Goal: Task Accomplishment & Management: Use online tool/utility

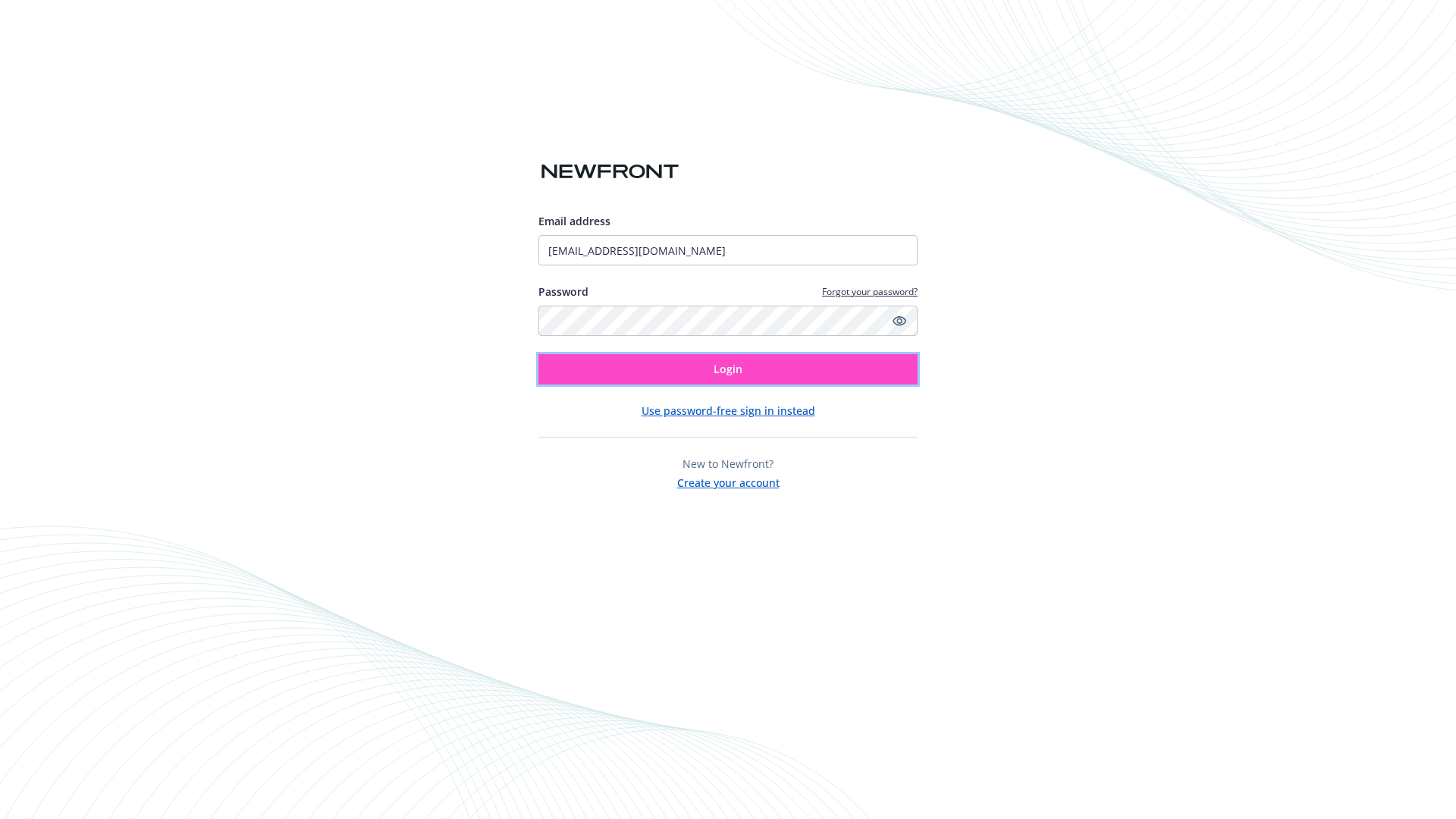
click at [728, 370] on span "Login" at bounding box center [728, 369] width 29 height 14
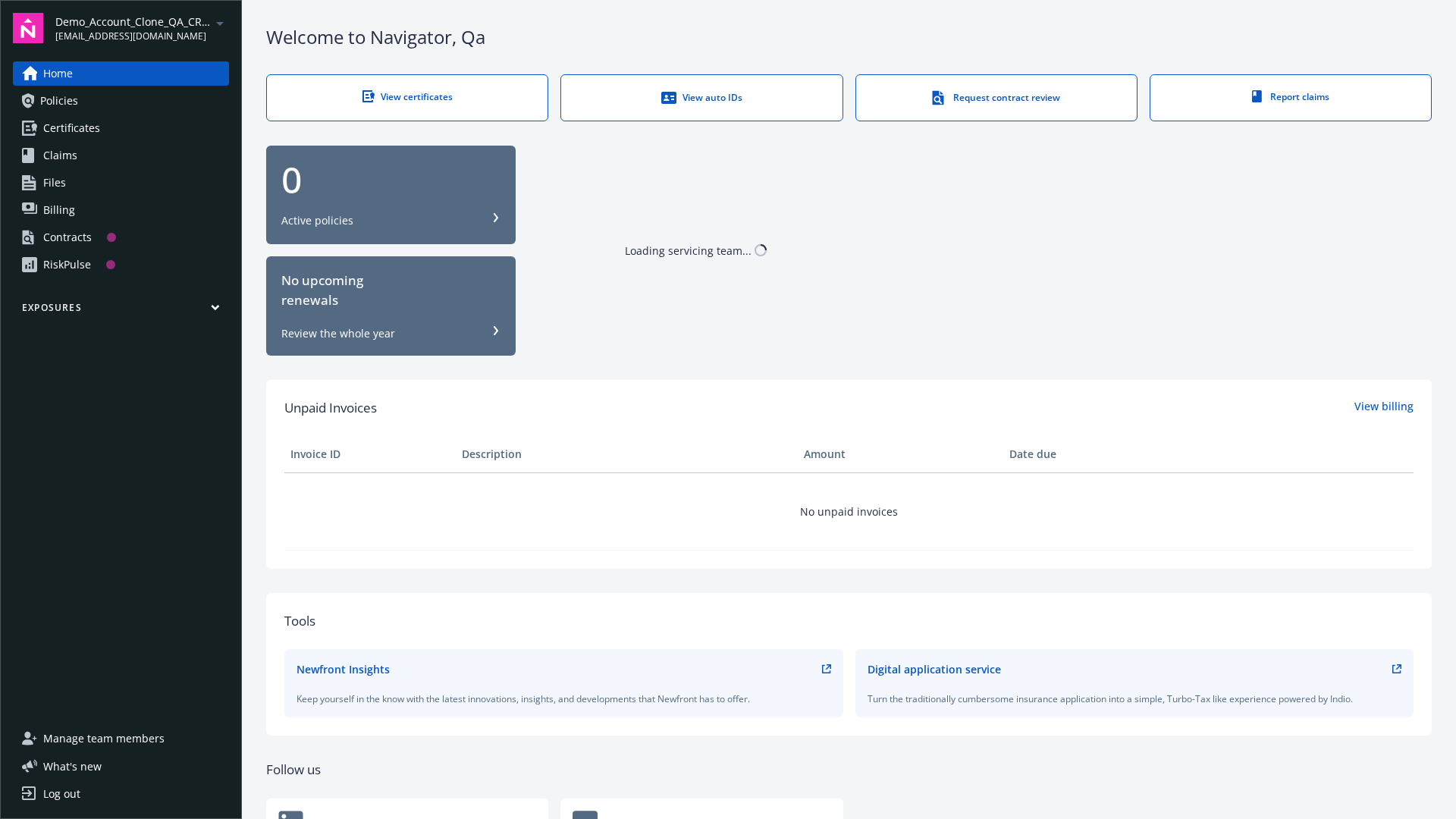
click at [141, 28] on span "Demo_Account_Clone_QA_CR_Tests_Prospect" at bounding box center [133, 22] width 155 height 16
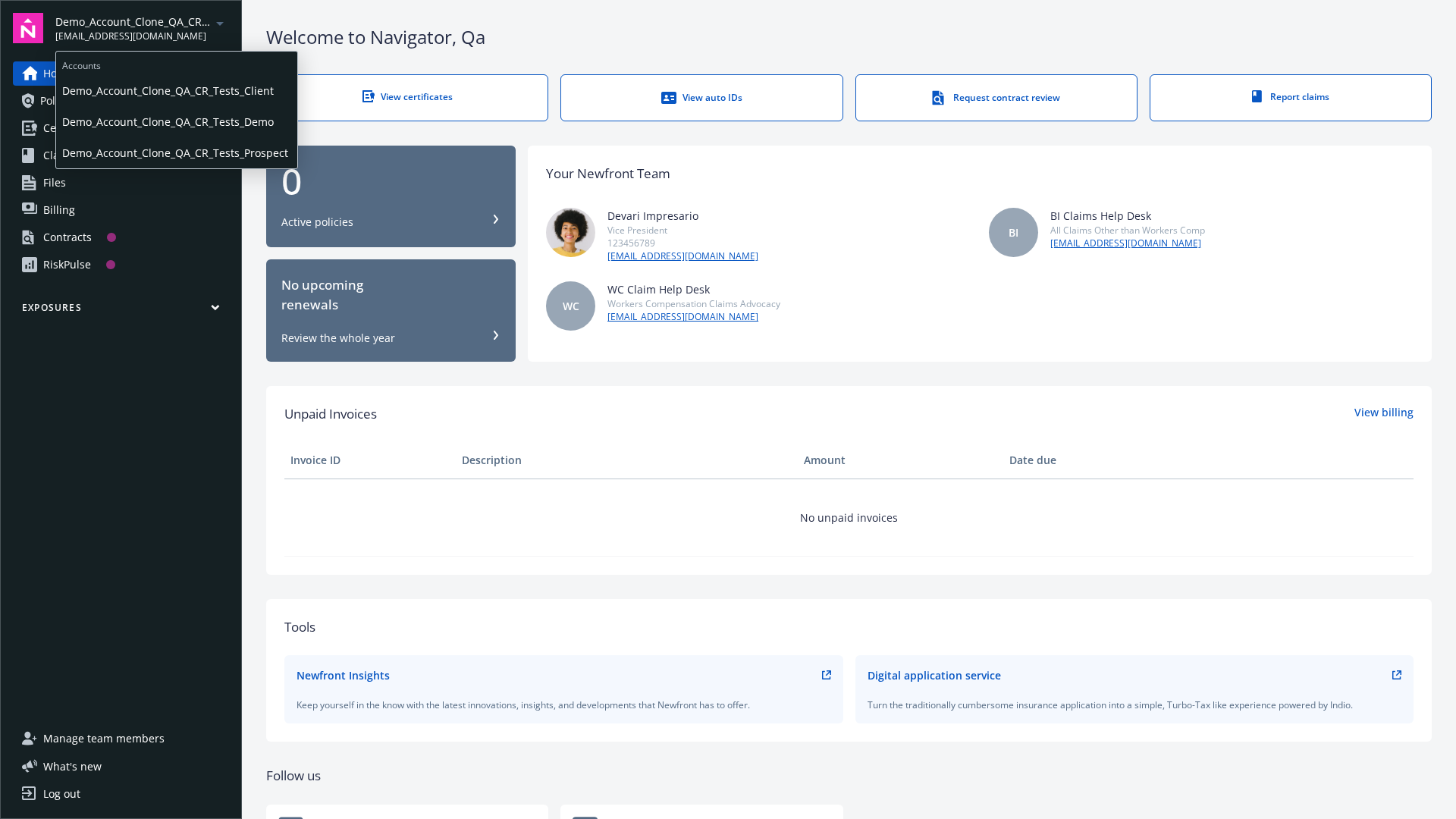
click at [175, 90] on span "Demo_Account_Clone_QA_CR_Tests_Client" at bounding box center [176, 90] width 229 height 31
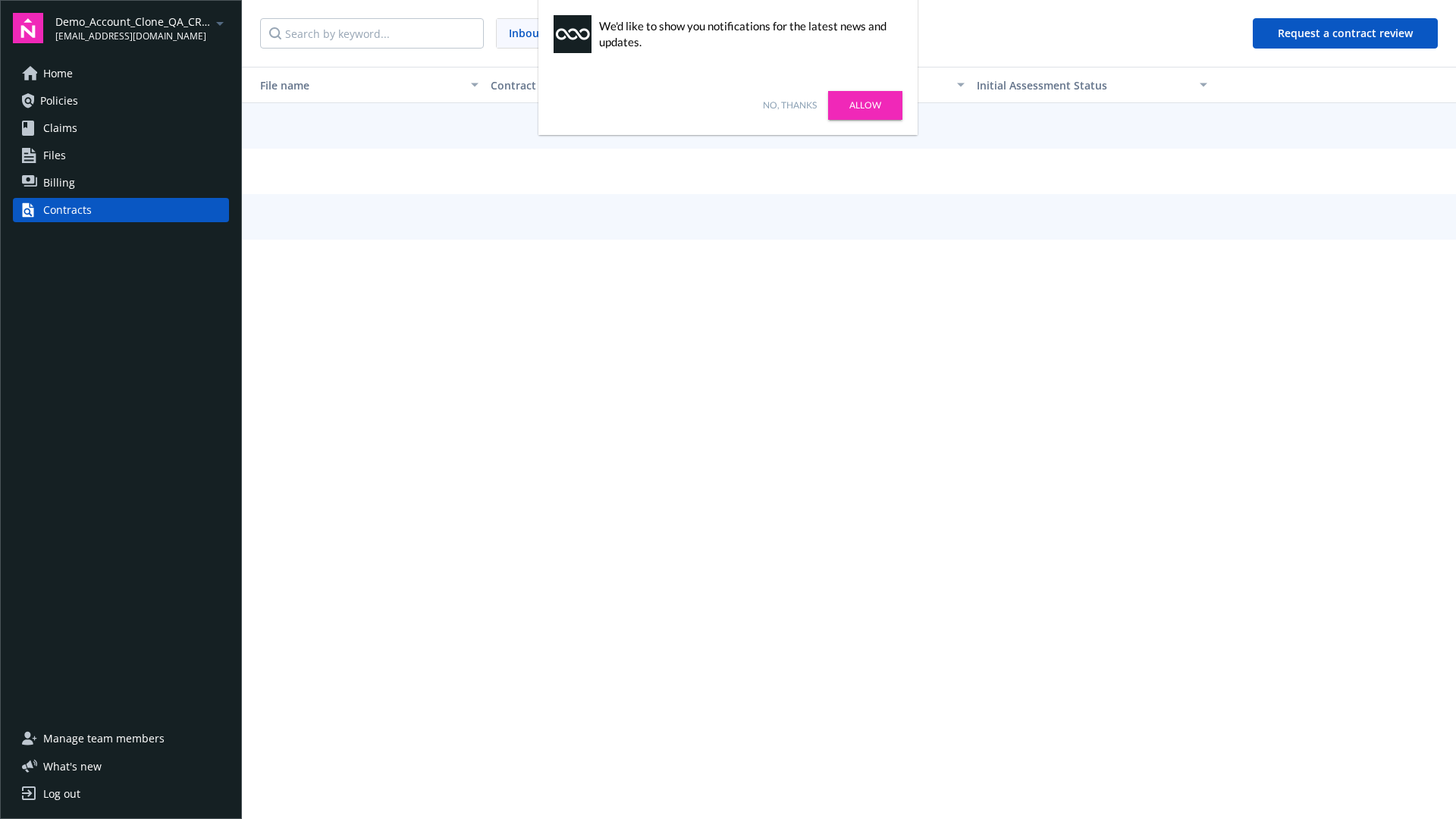
click at [790, 105] on link "No, thanks" at bounding box center [789, 105] width 54 height 14
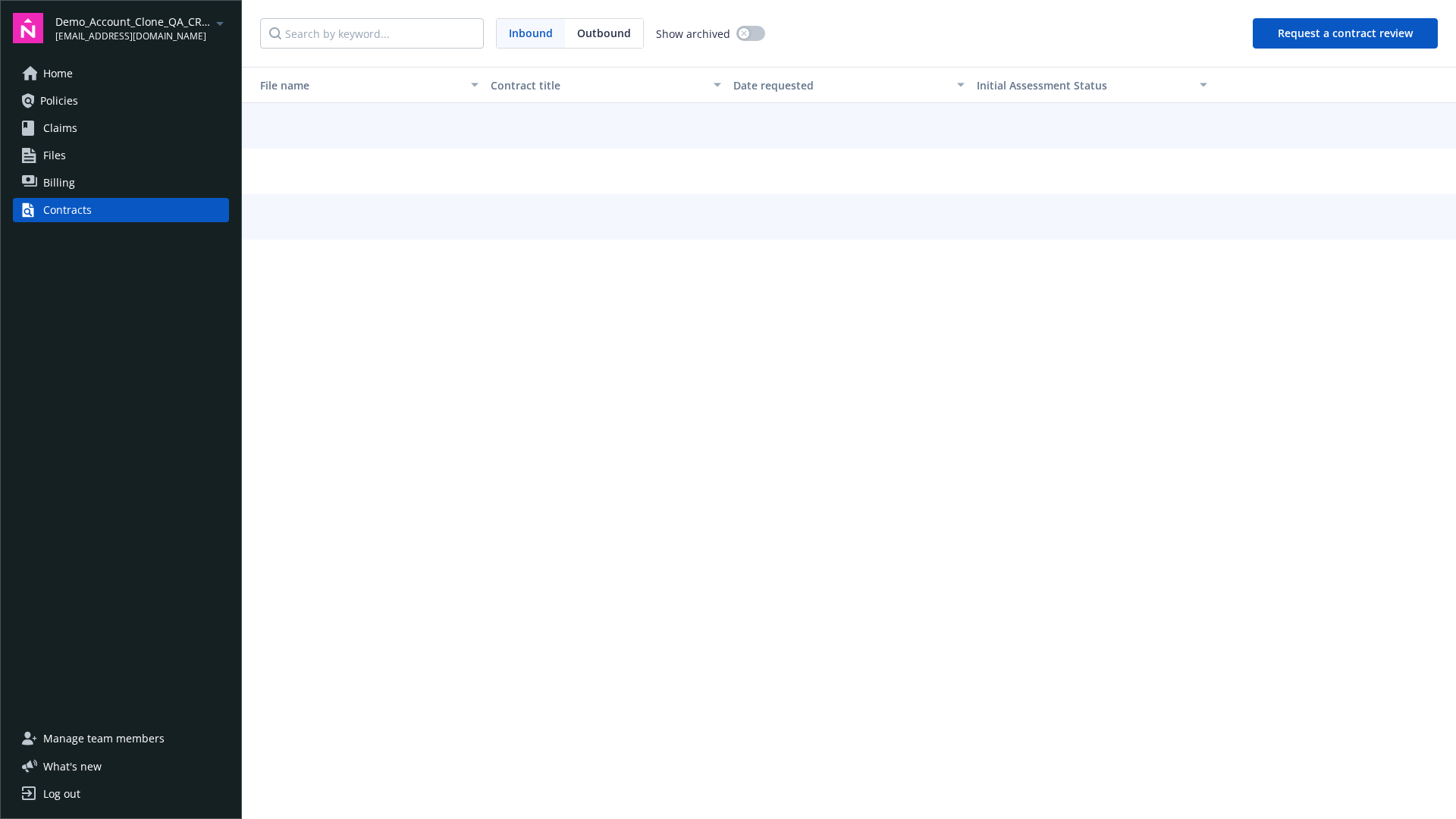
click at [1346, 34] on button "Request a contract review" at bounding box center [1345, 34] width 185 height 31
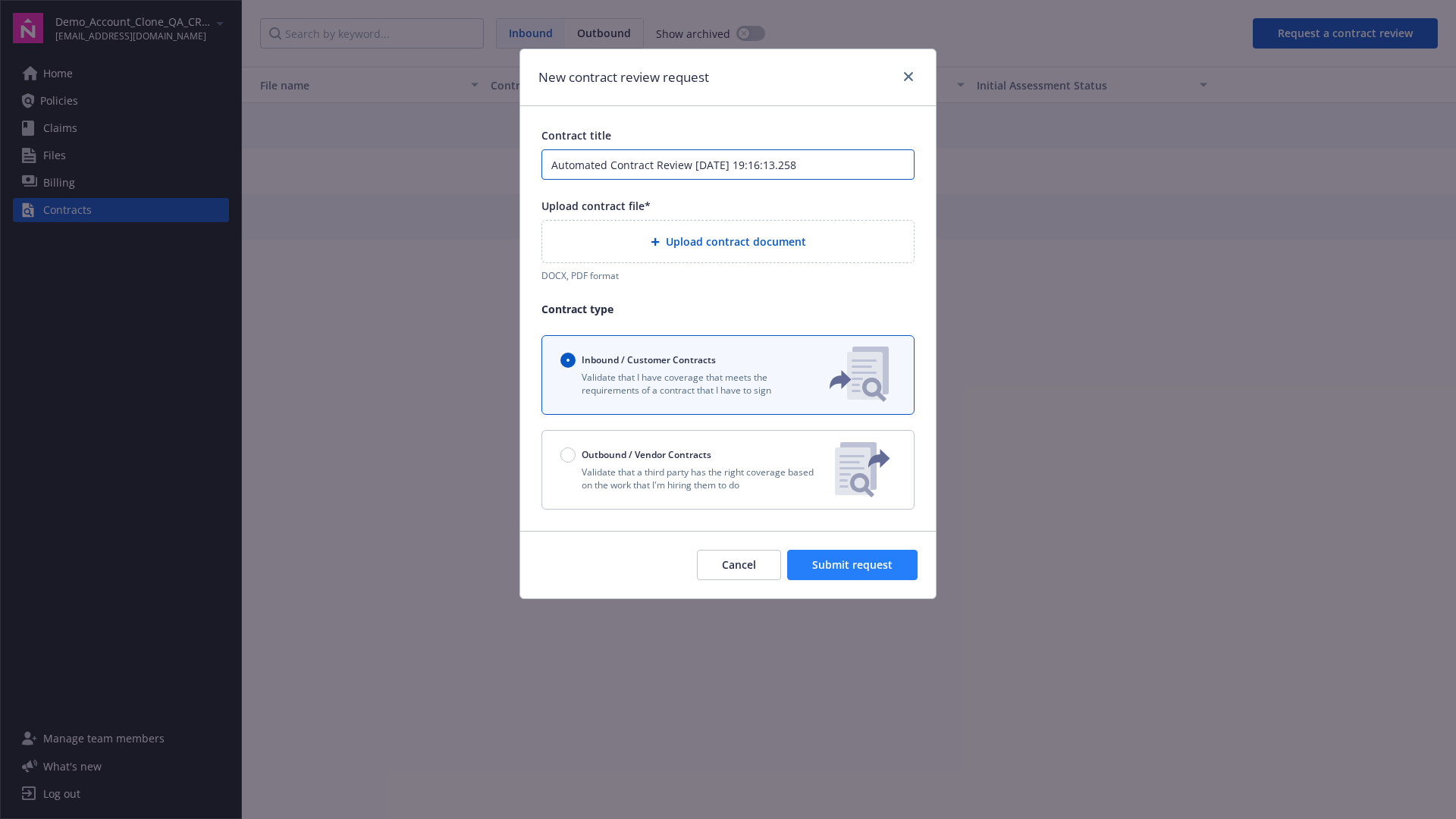
type input "Automated Contract Review [DATE] 19:16:13.258"
click at [728, 469] on p "Validate that a third party has the right coverage based on the work that I'm h…" at bounding box center [691, 479] width 263 height 26
radio input "false"
radio input "true"
click at [853, 572] on span "Submit request" at bounding box center [853, 565] width 80 height 14
